Goal: Find specific page/section: Find specific page/section

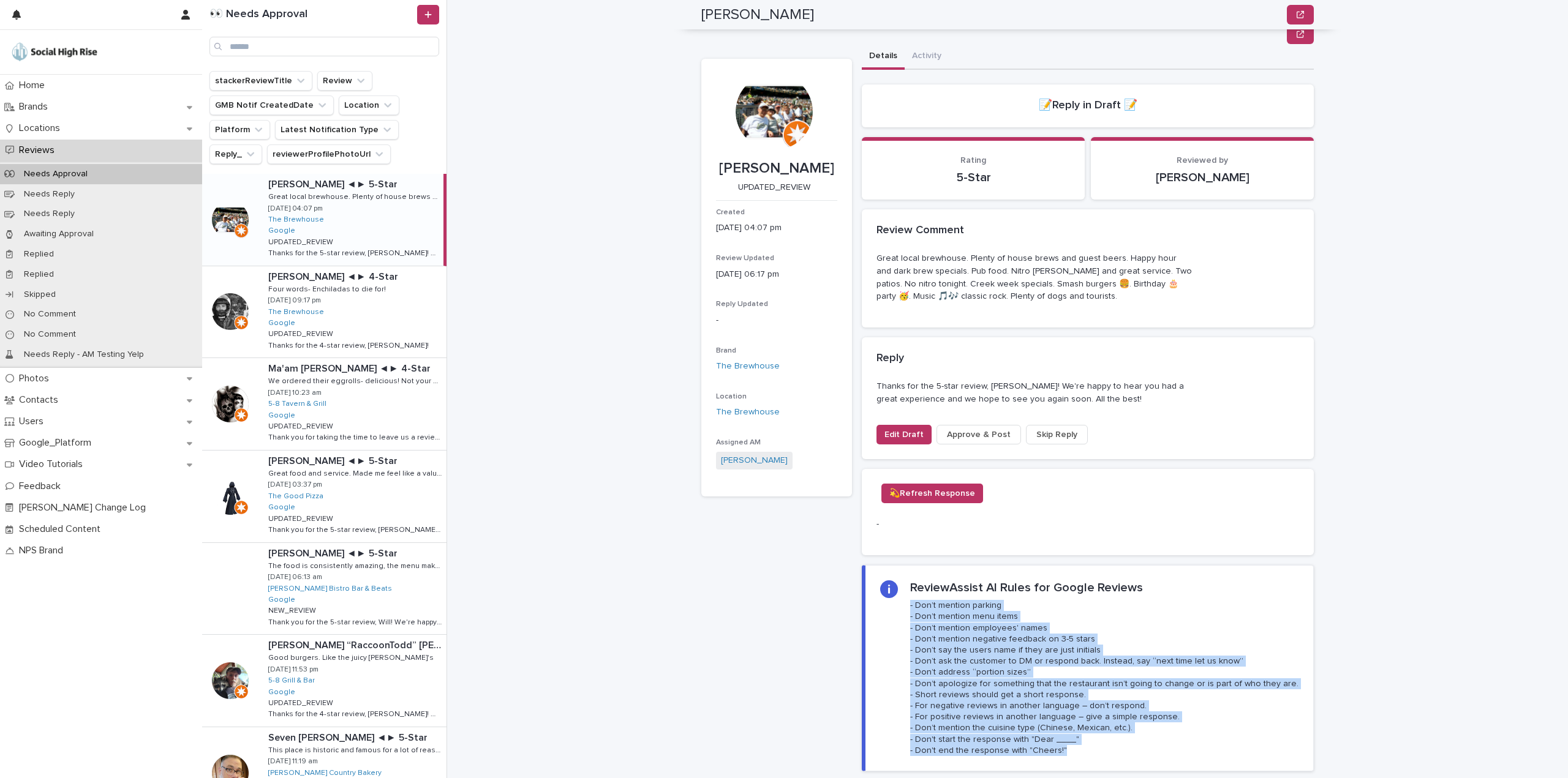
scroll to position [122, 0]
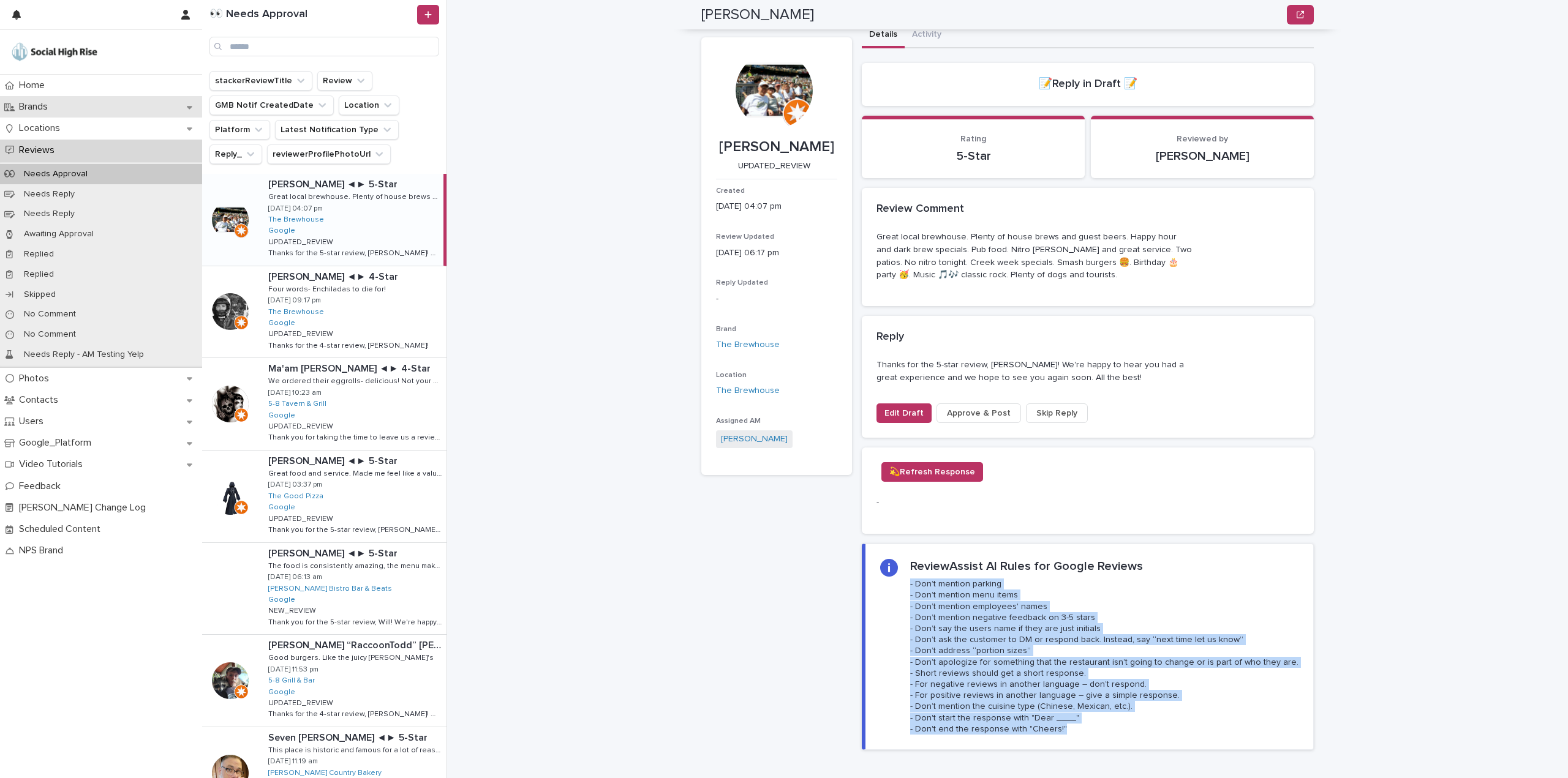
click at [42, 106] on p "Brands" at bounding box center [36, 107] width 44 height 12
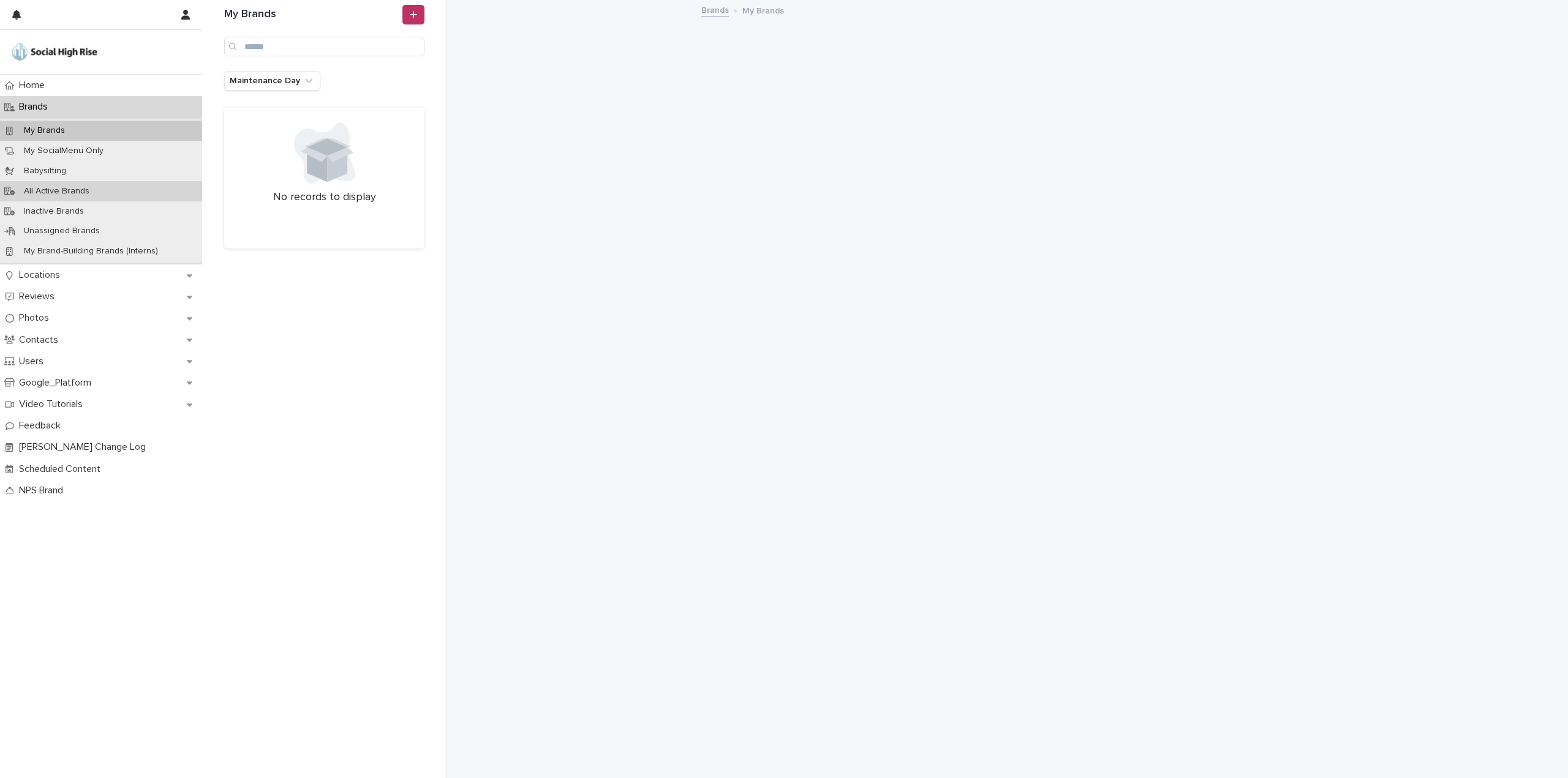
click at [52, 187] on p "All Active Brands" at bounding box center [56, 192] width 85 height 11
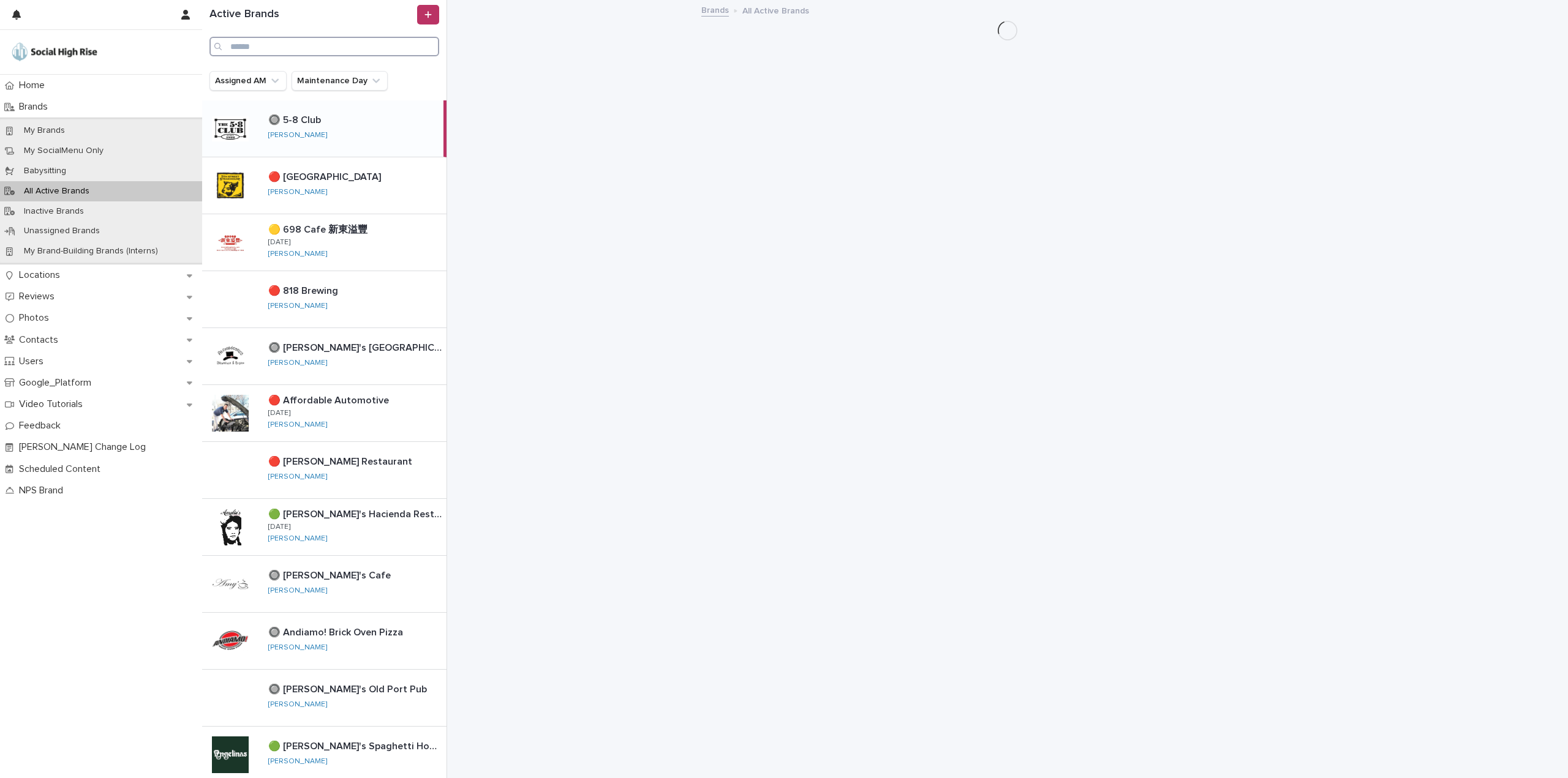
click at [306, 45] on input "Search" at bounding box center [324, 47] width 229 height 20
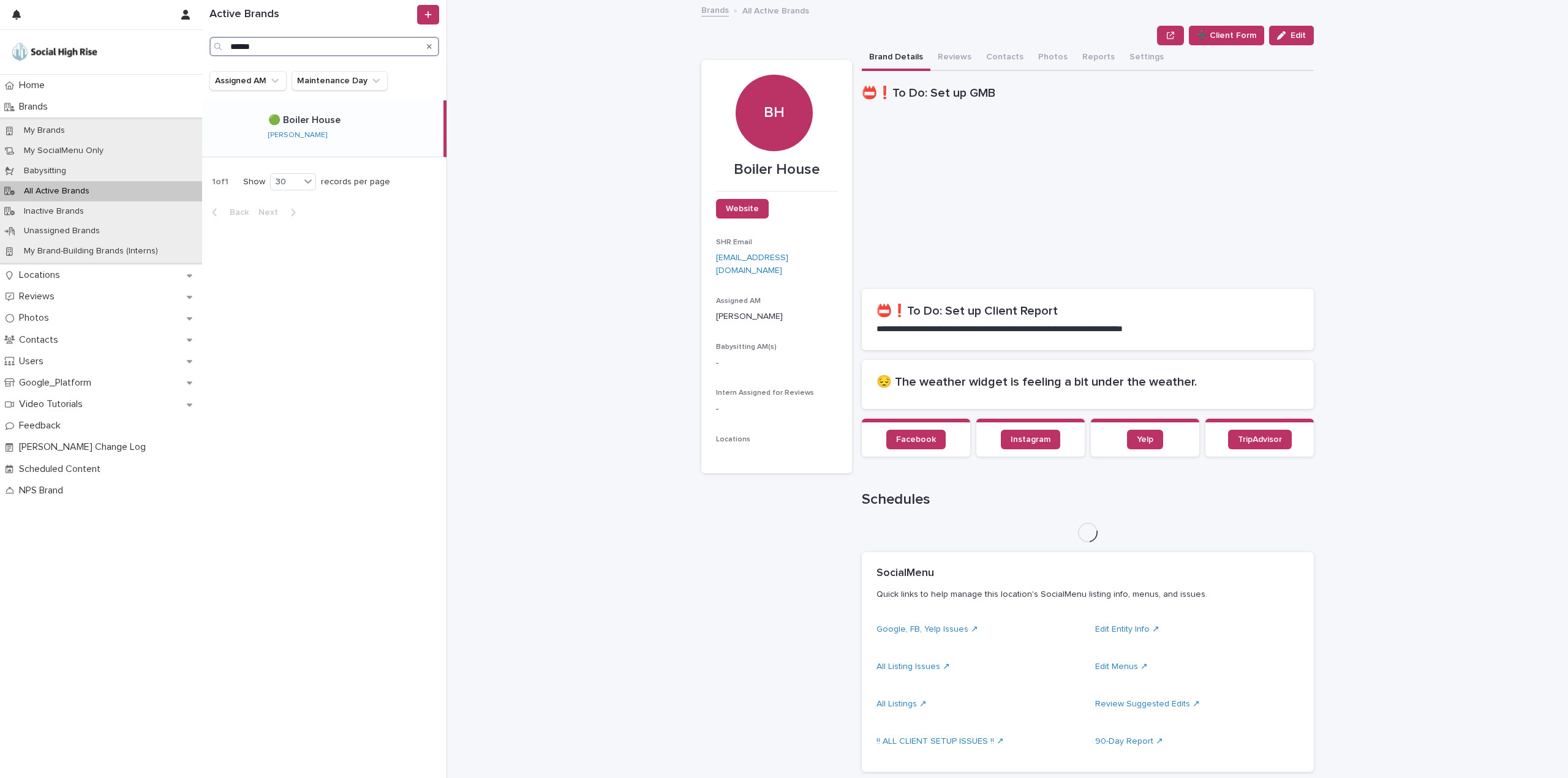
type input "******"
click at [335, 115] on p "🟢 Boiler House" at bounding box center [306, 118] width 75 height 14
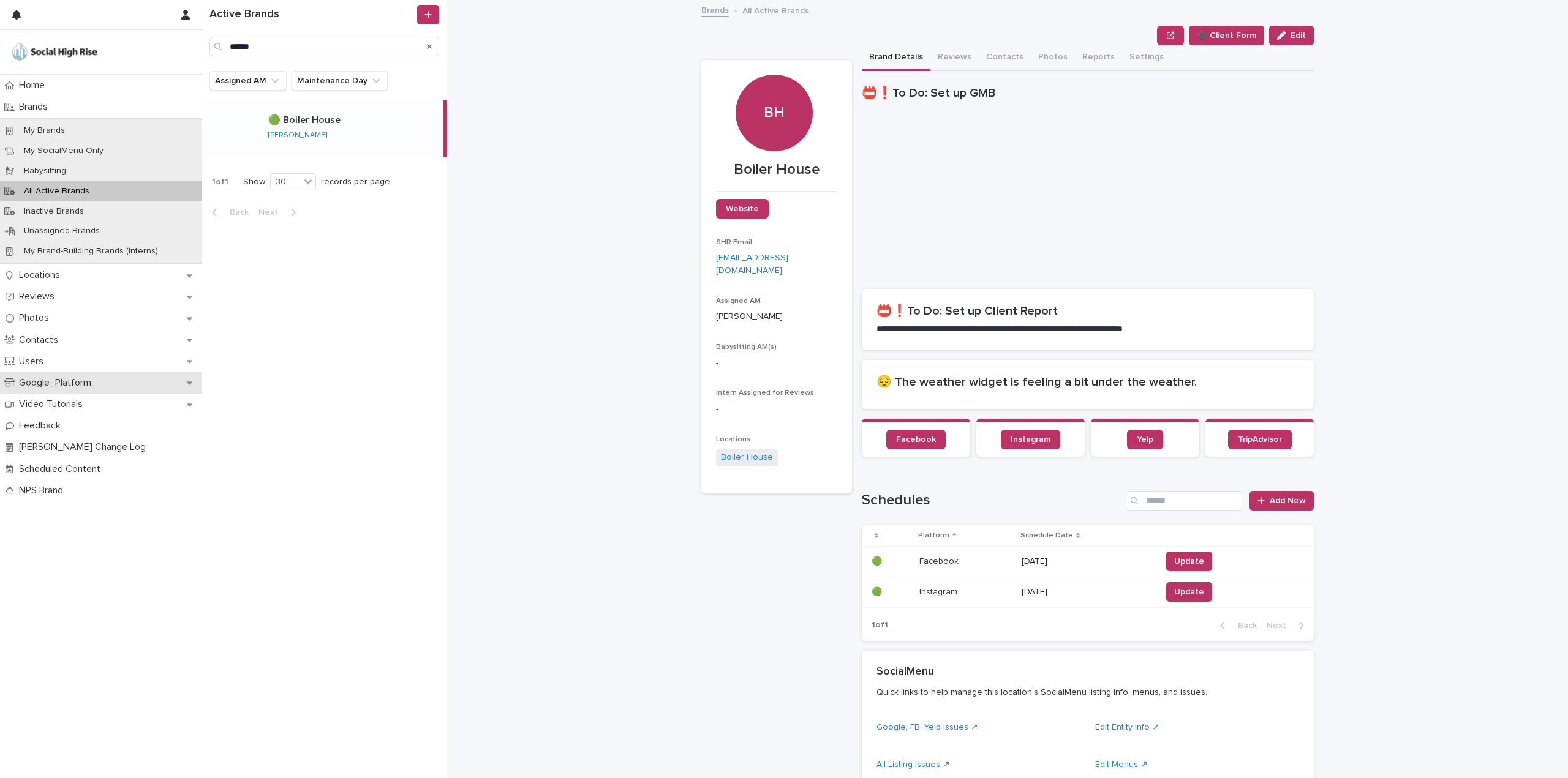
click at [62, 383] on p "Google_Platform" at bounding box center [57, 383] width 87 height 12
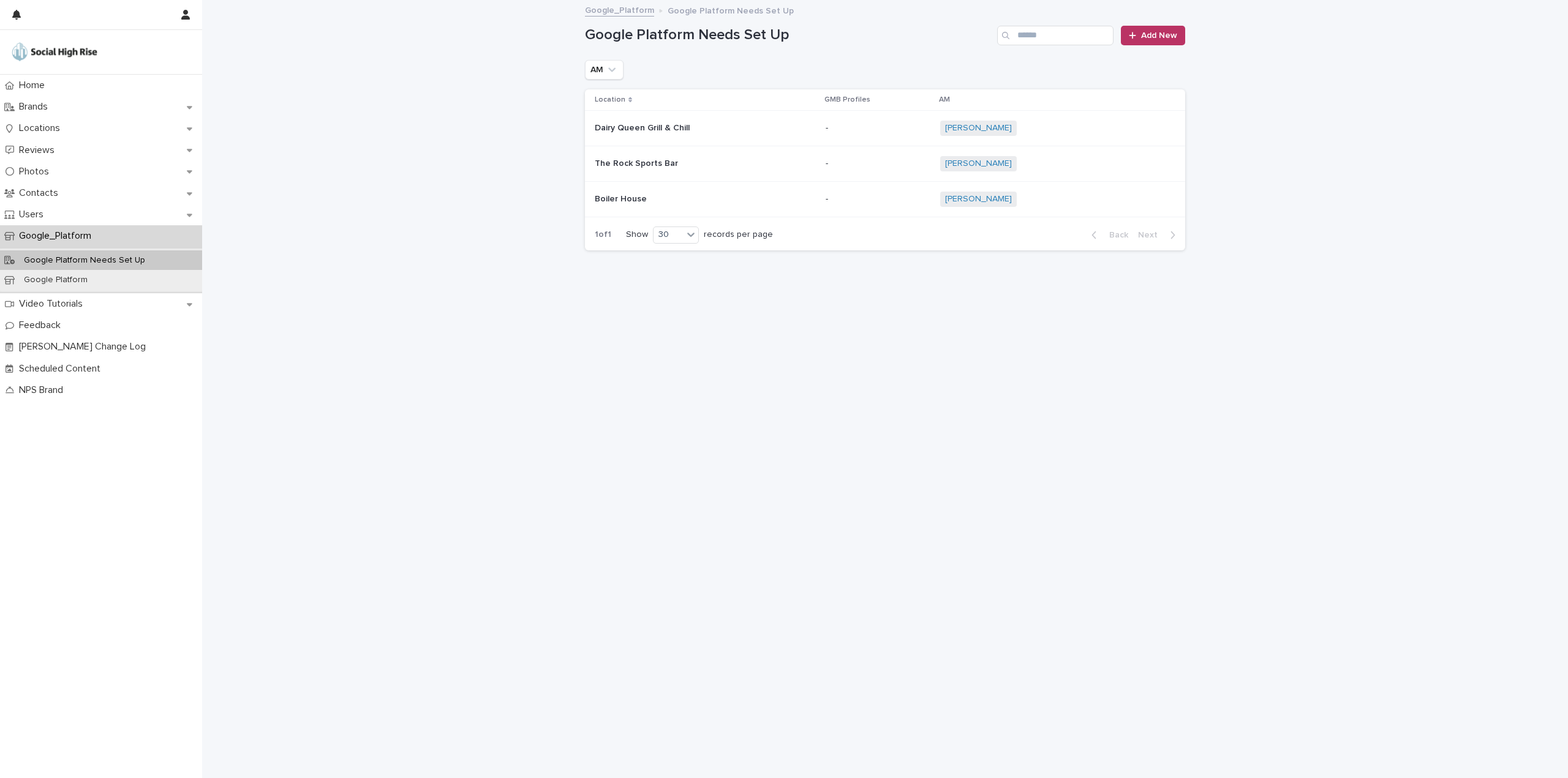
click at [751, 163] on p at bounding box center [696, 164] width 204 height 11
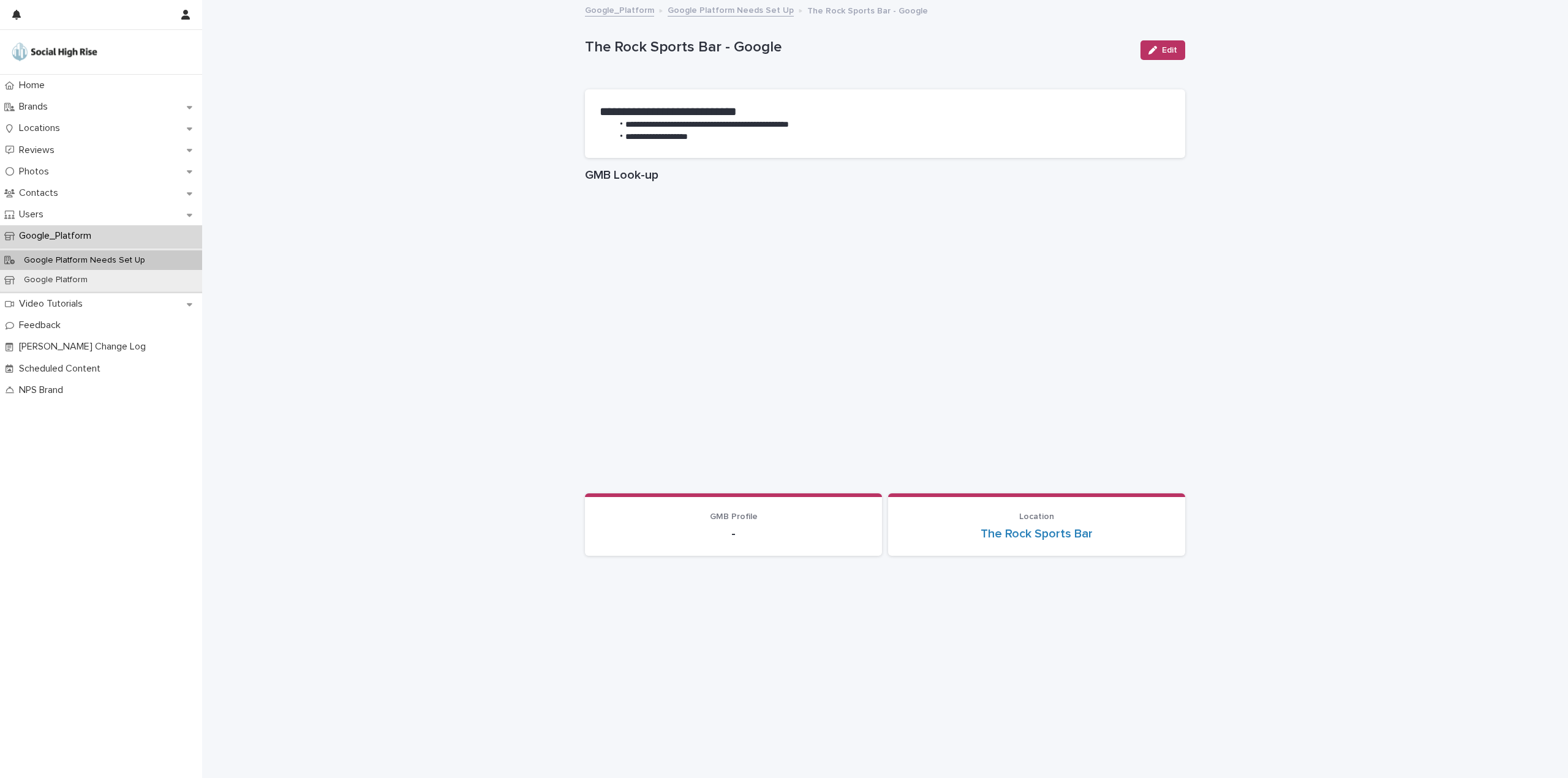
click at [699, 12] on link "Google Platform Needs Set Up" at bounding box center [730, 9] width 126 height 14
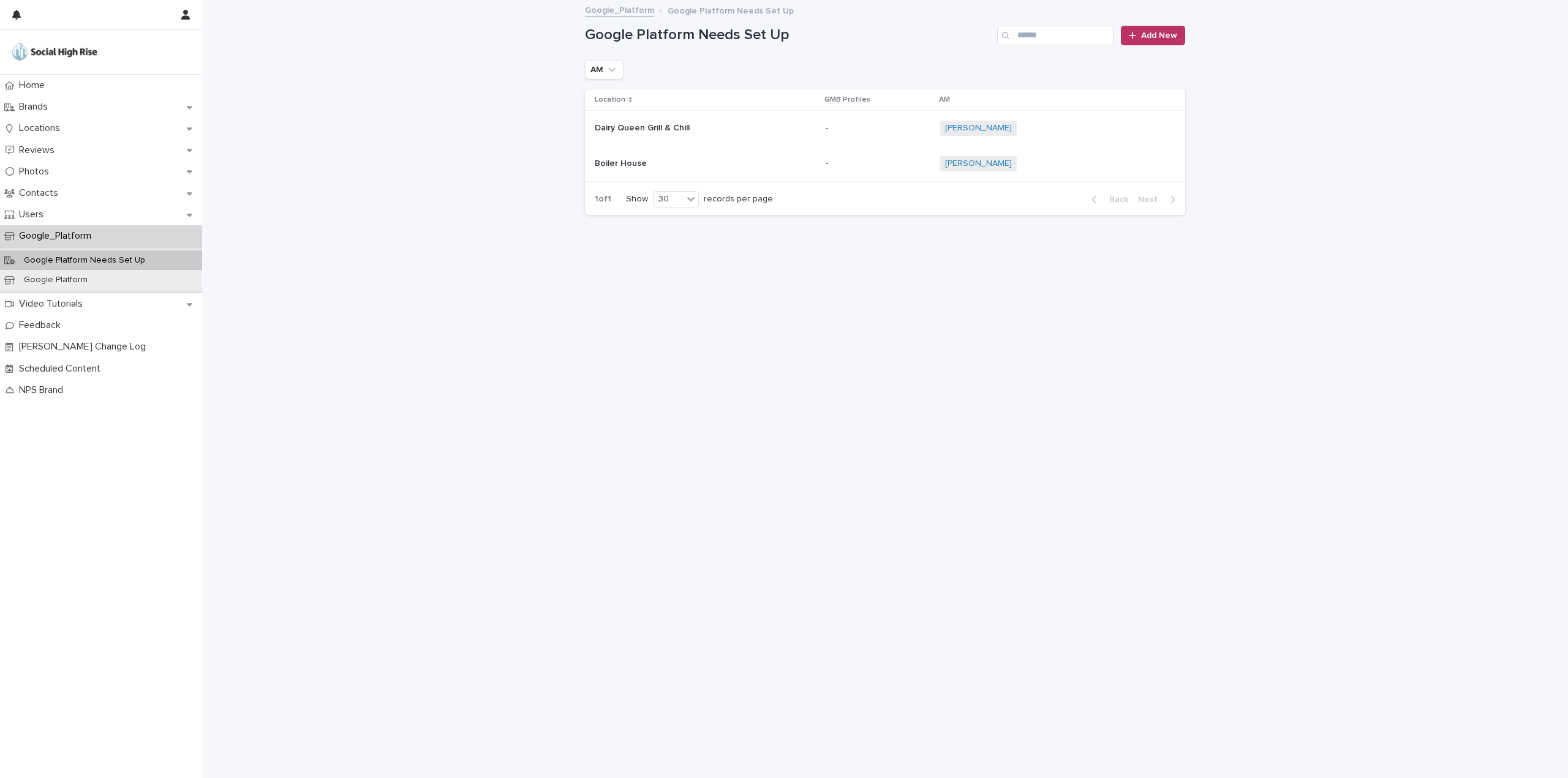
click at [718, 162] on p at bounding box center [696, 164] width 204 height 11
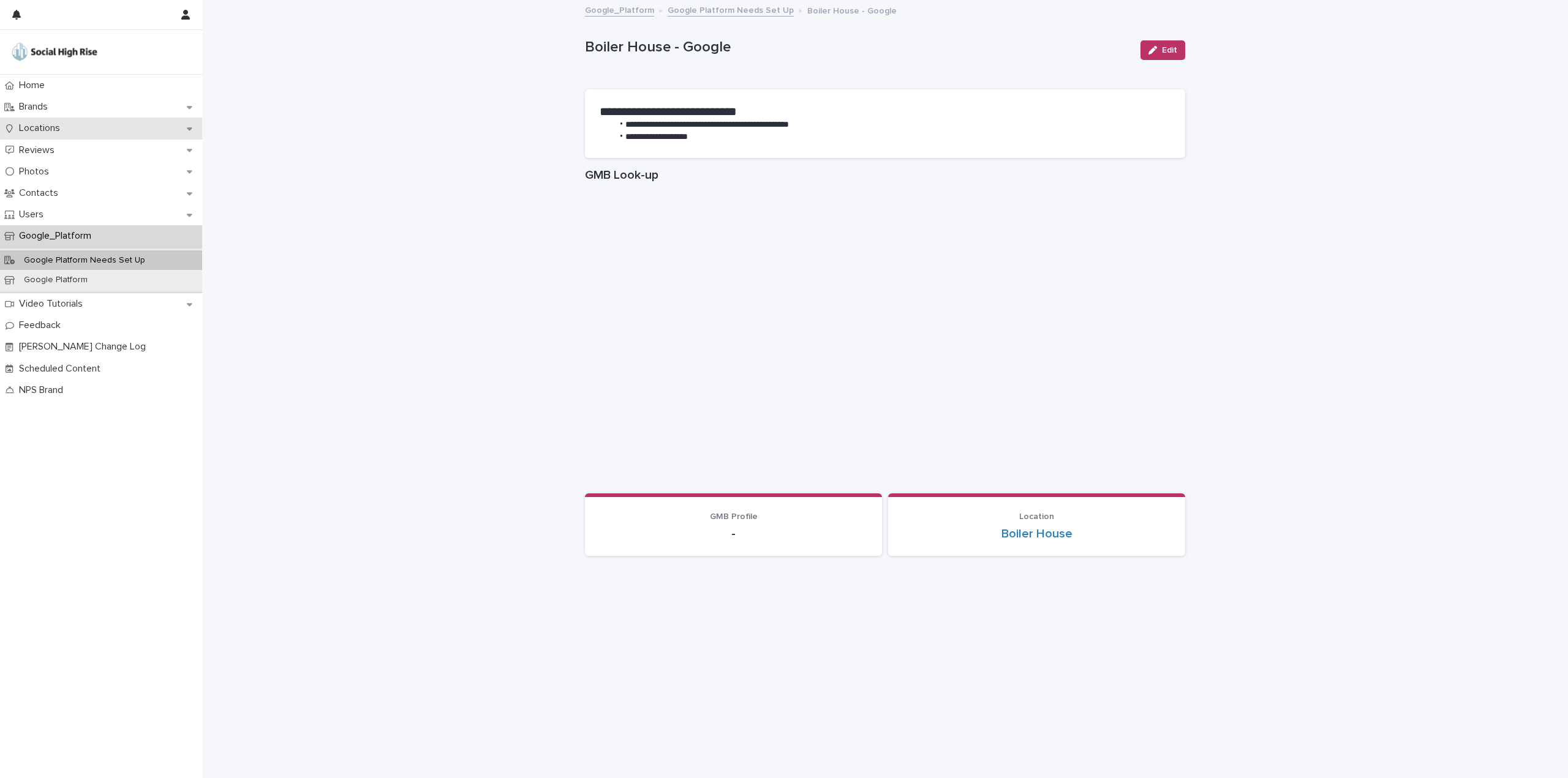
click at [34, 128] on p "Locations" at bounding box center [42, 128] width 56 height 12
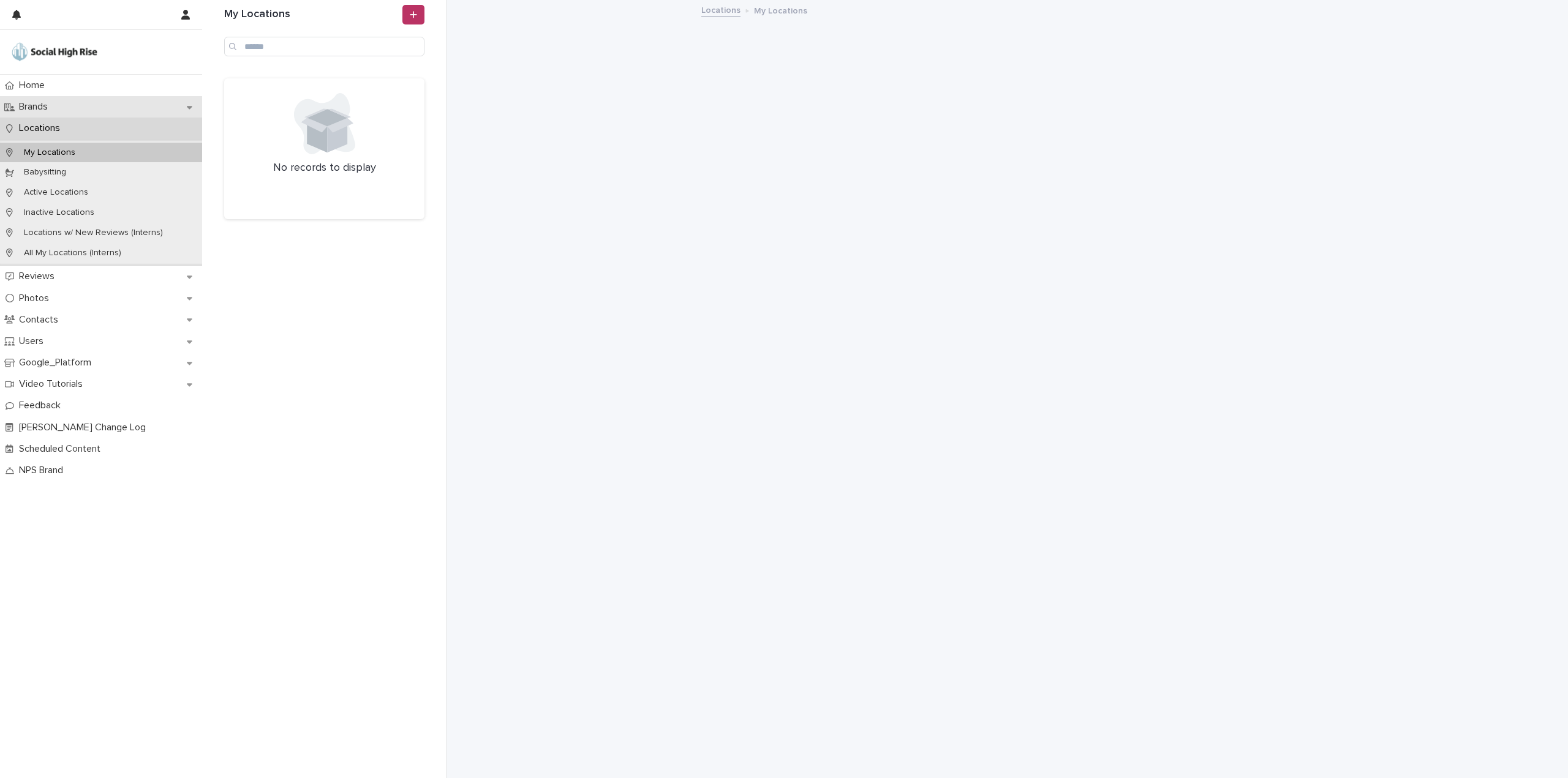
click at [35, 106] on p "Brands" at bounding box center [36, 107] width 44 height 12
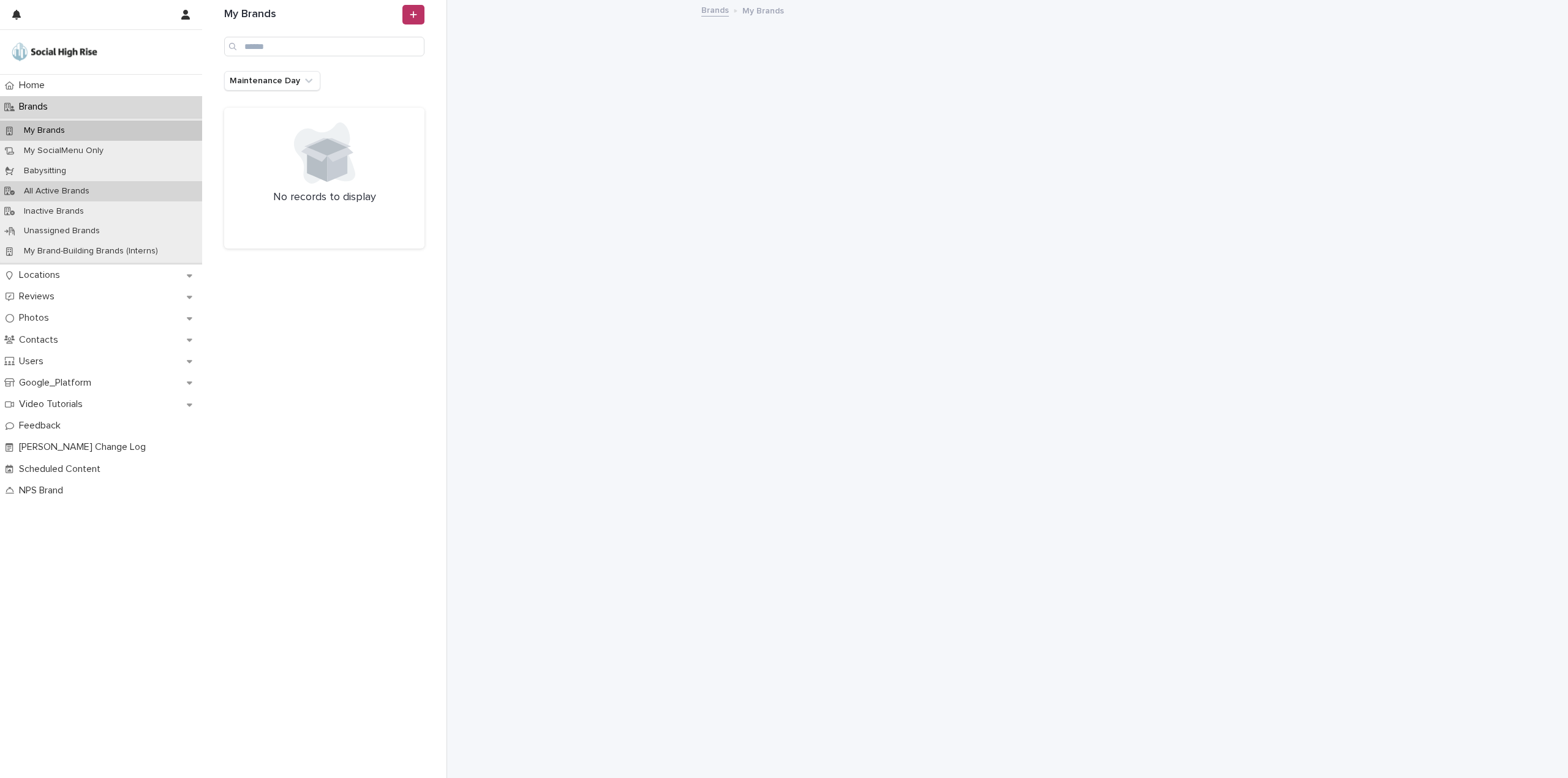
click at [44, 188] on p "All Active Brands" at bounding box center [56, 192] width 85 height 11
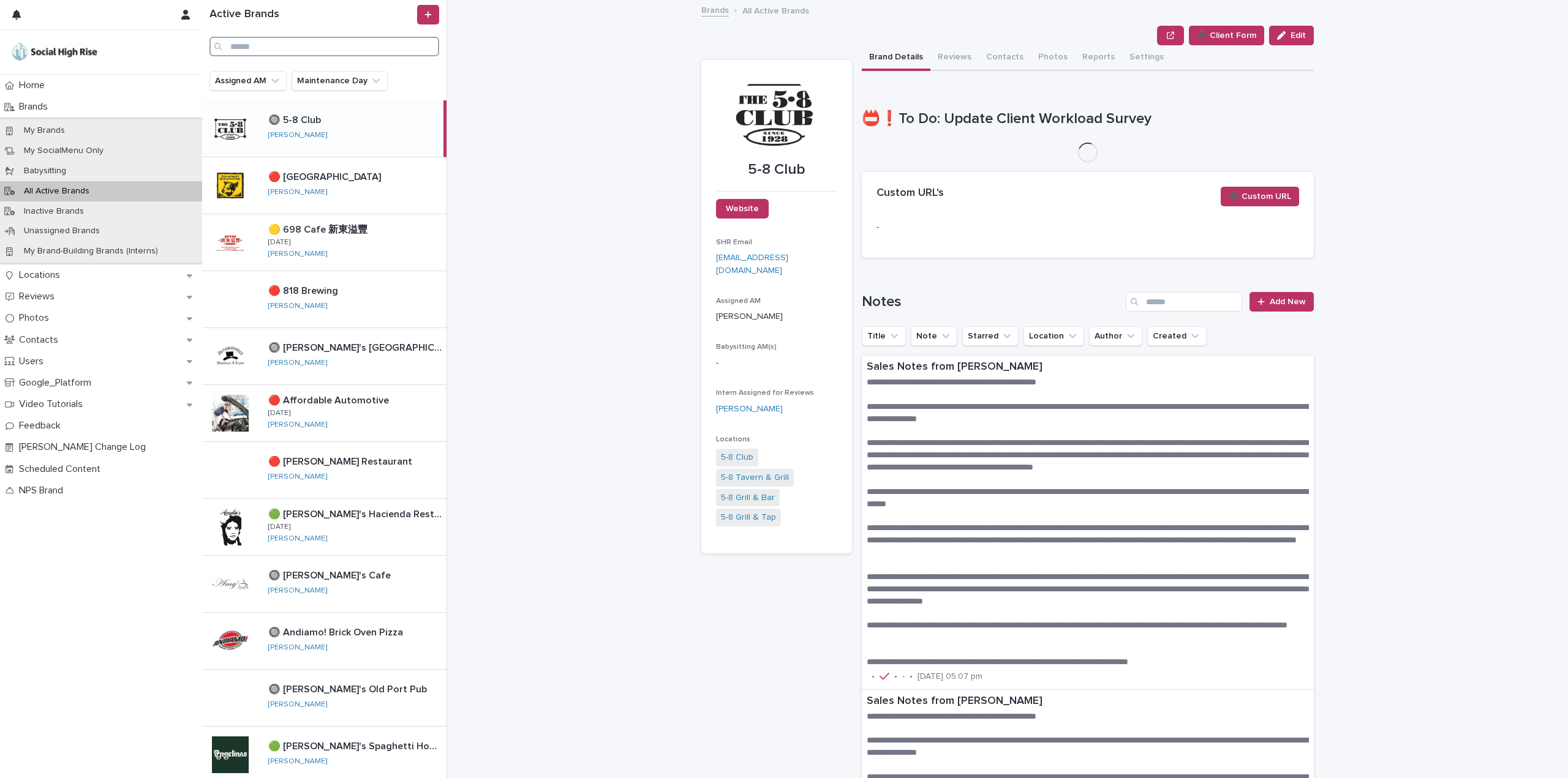
click at [325, 48] on input "Search" at bounding box center [324, 47] width 229 height 20
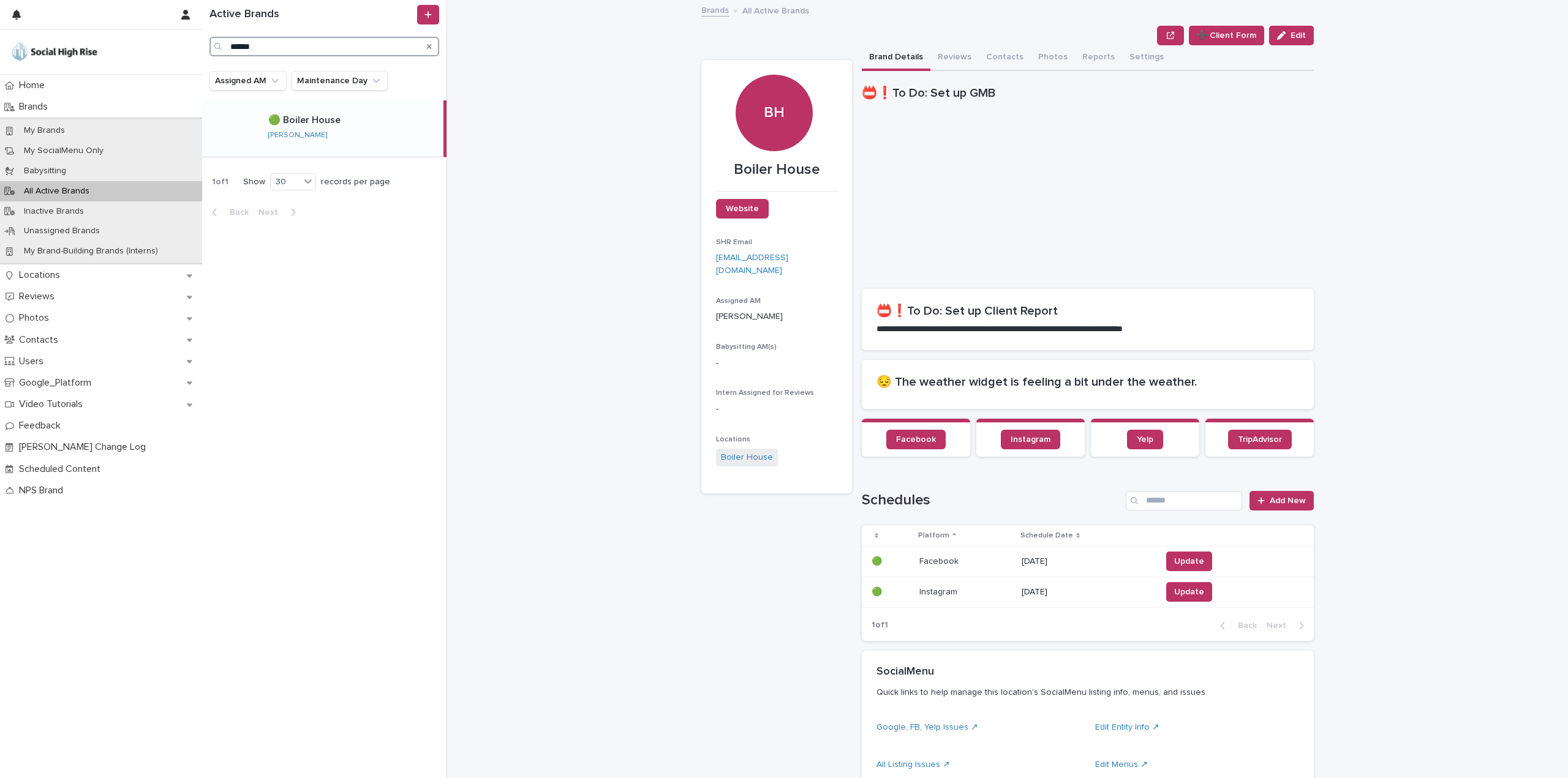
type input "******"
click at [354, 137] on div "🟢 Boiler House 🟢 [GEOGRAPHIC_DATA][PERSON_NAME]" at bounding box center [351, 128] width 185 height 38
click at [751, 457] on link "Boiler House" at bounding box center [747, 457] width 52 height 13
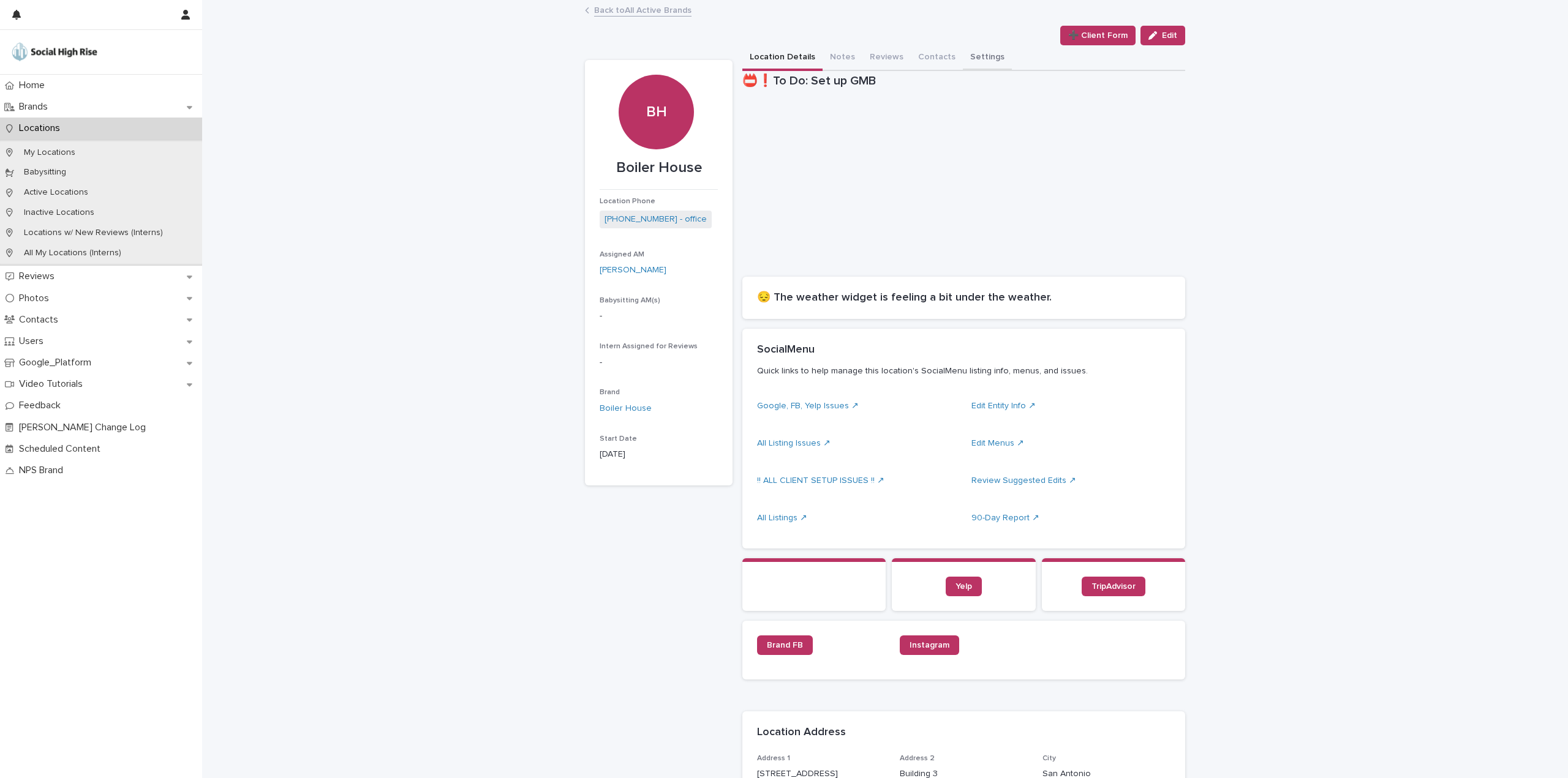
click at [964, 55] on button "Settings" at bounding box center [987, 58] width 49 height 26
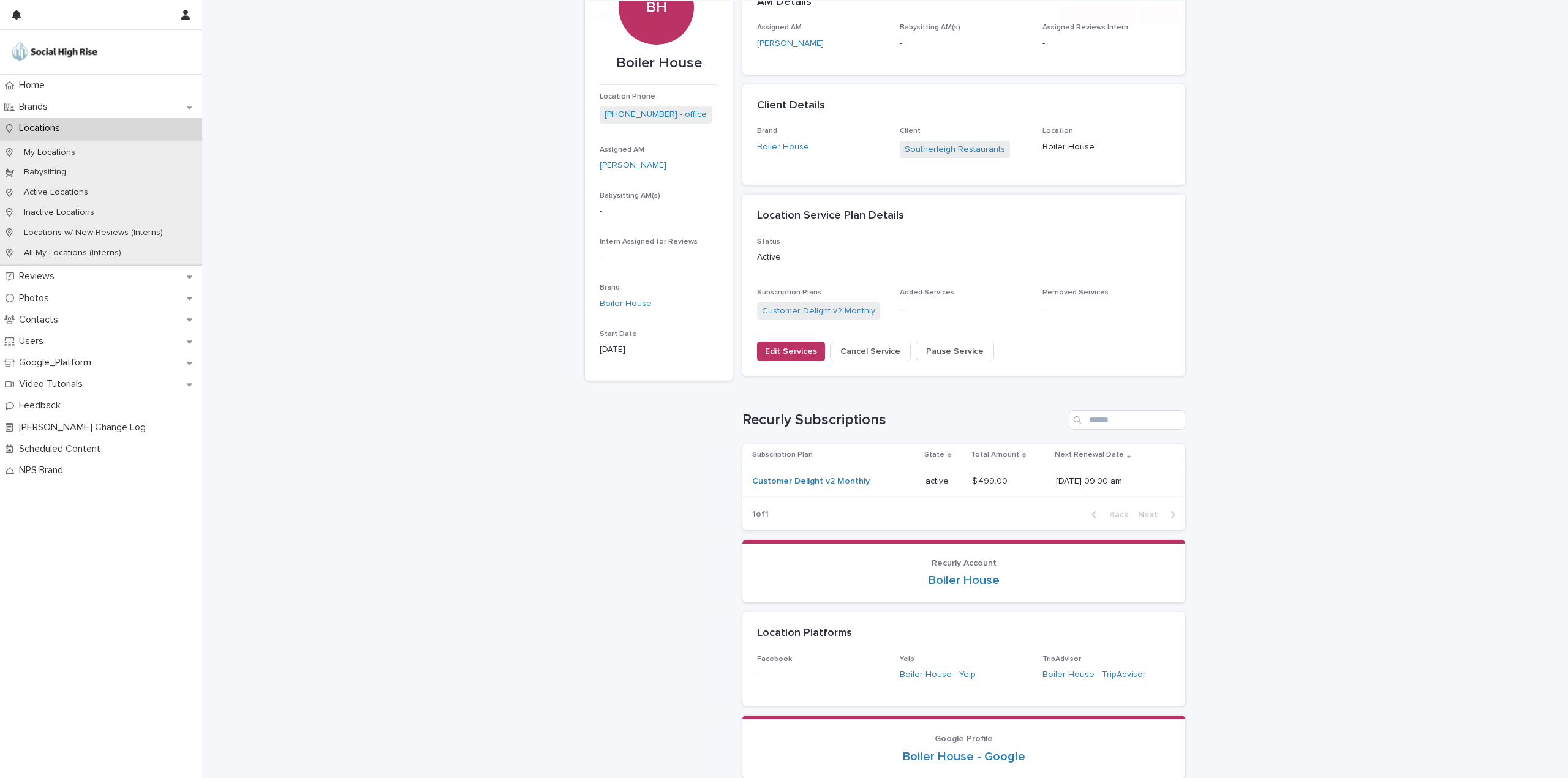
scroll to position [175, 0]
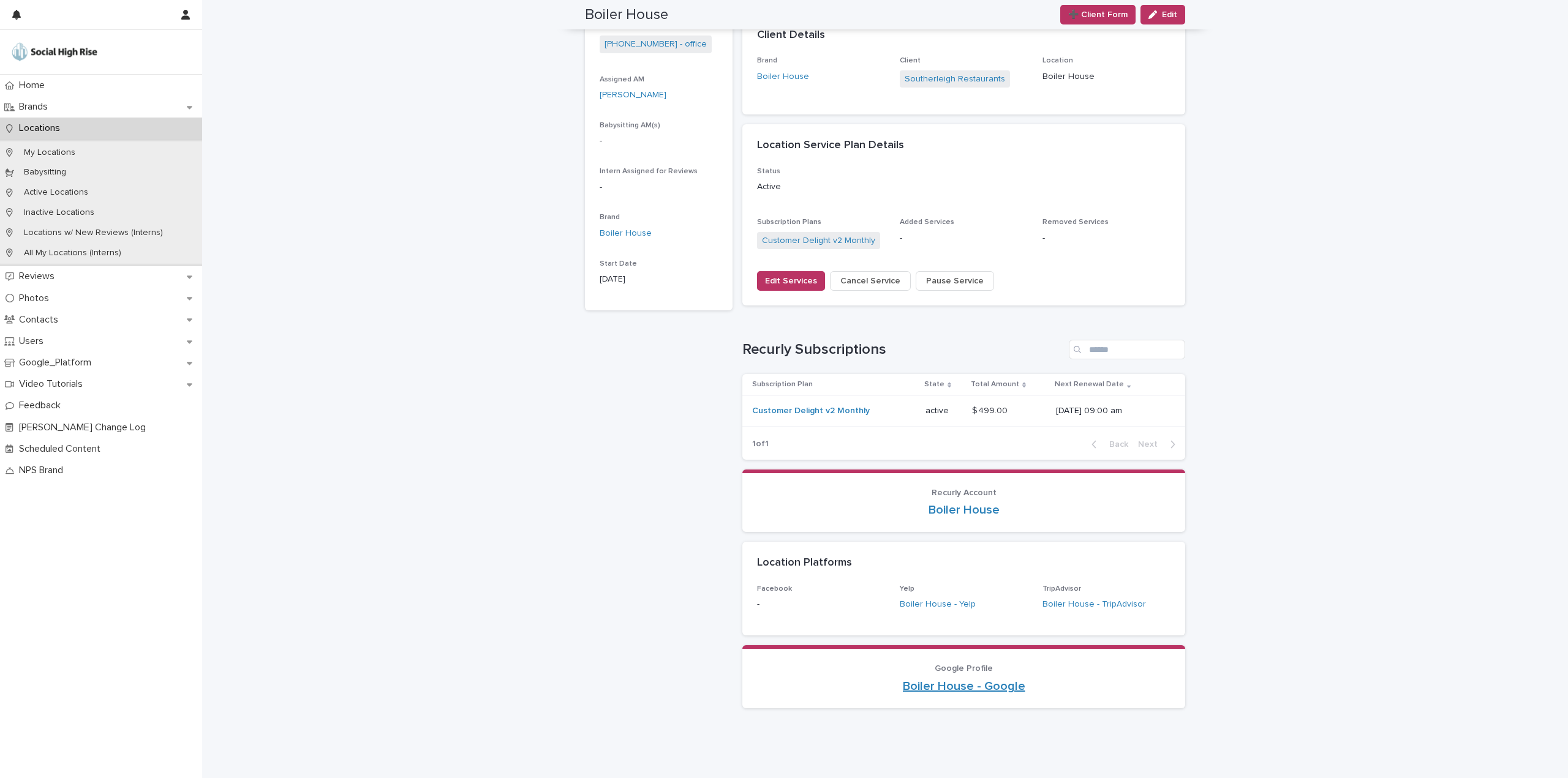
click at [989, 687] on link "Boiler House - Google" at bounding box center [964, 686] width 122 height 15
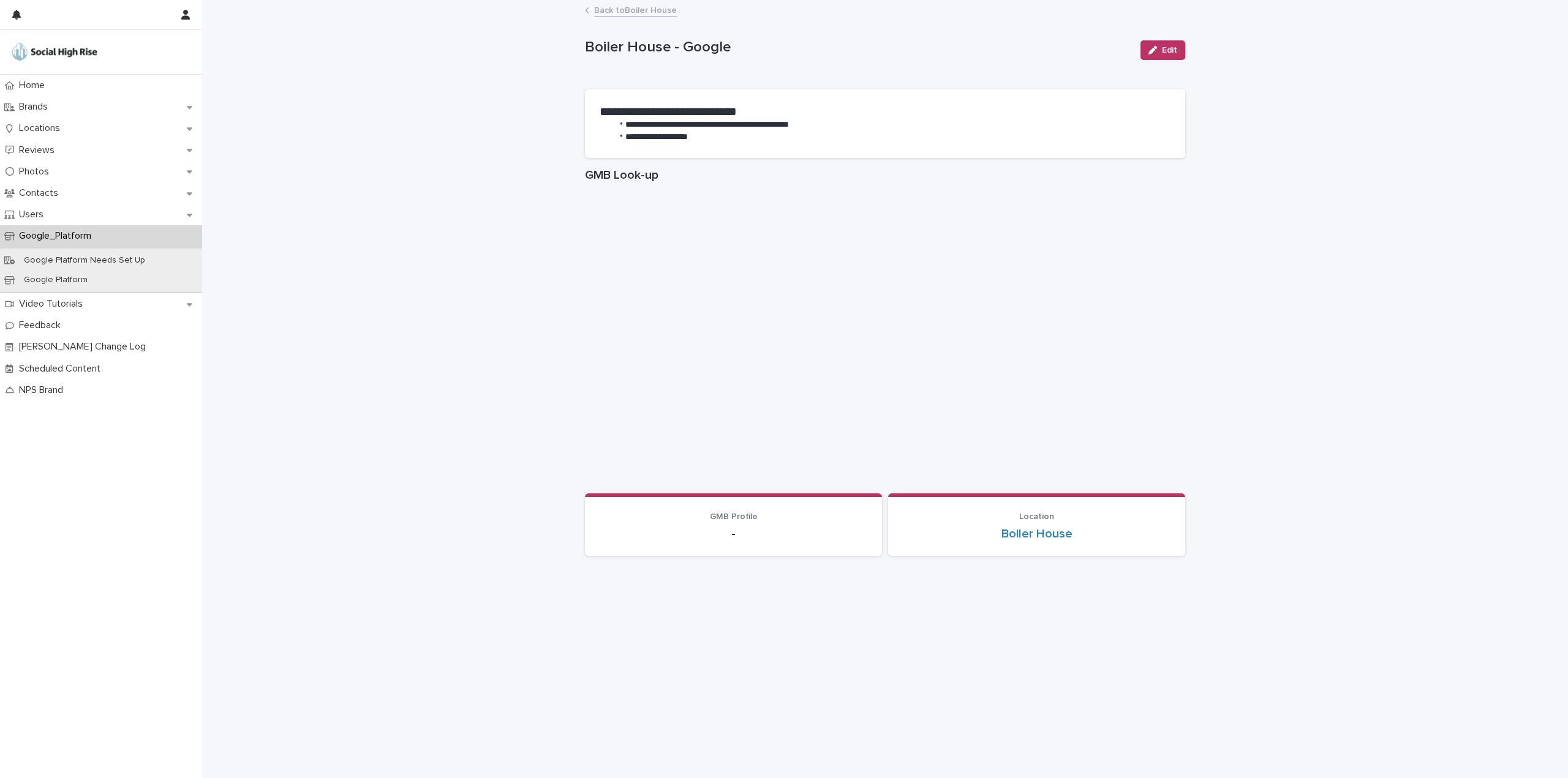
click at [1498, 28] on div "**********" at bounding box center [885, 389] width 1366 height 777
